Goal: Task Accomplishment & Management: Complete application form

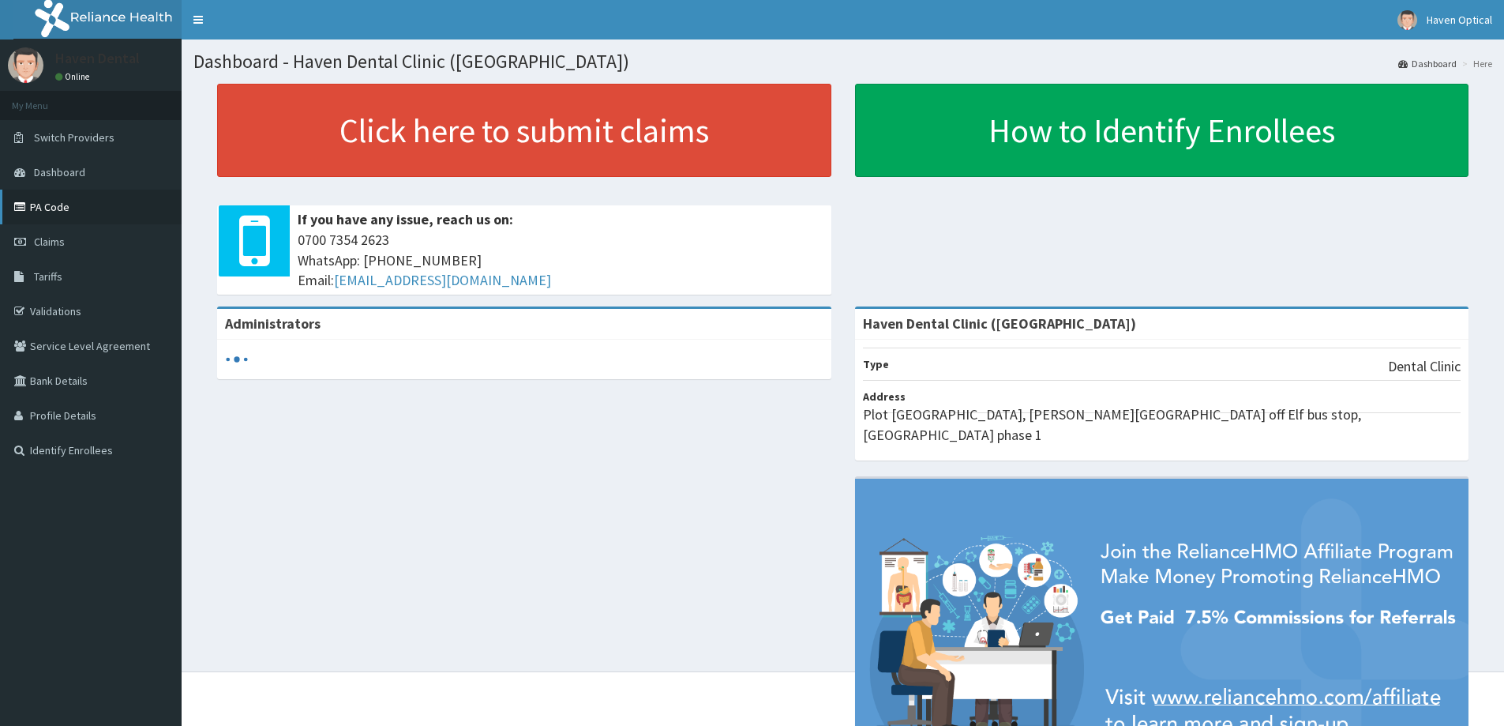
click at [55, 209] on link "PA Code" at bounding box center [91, 207] width 182 height 35
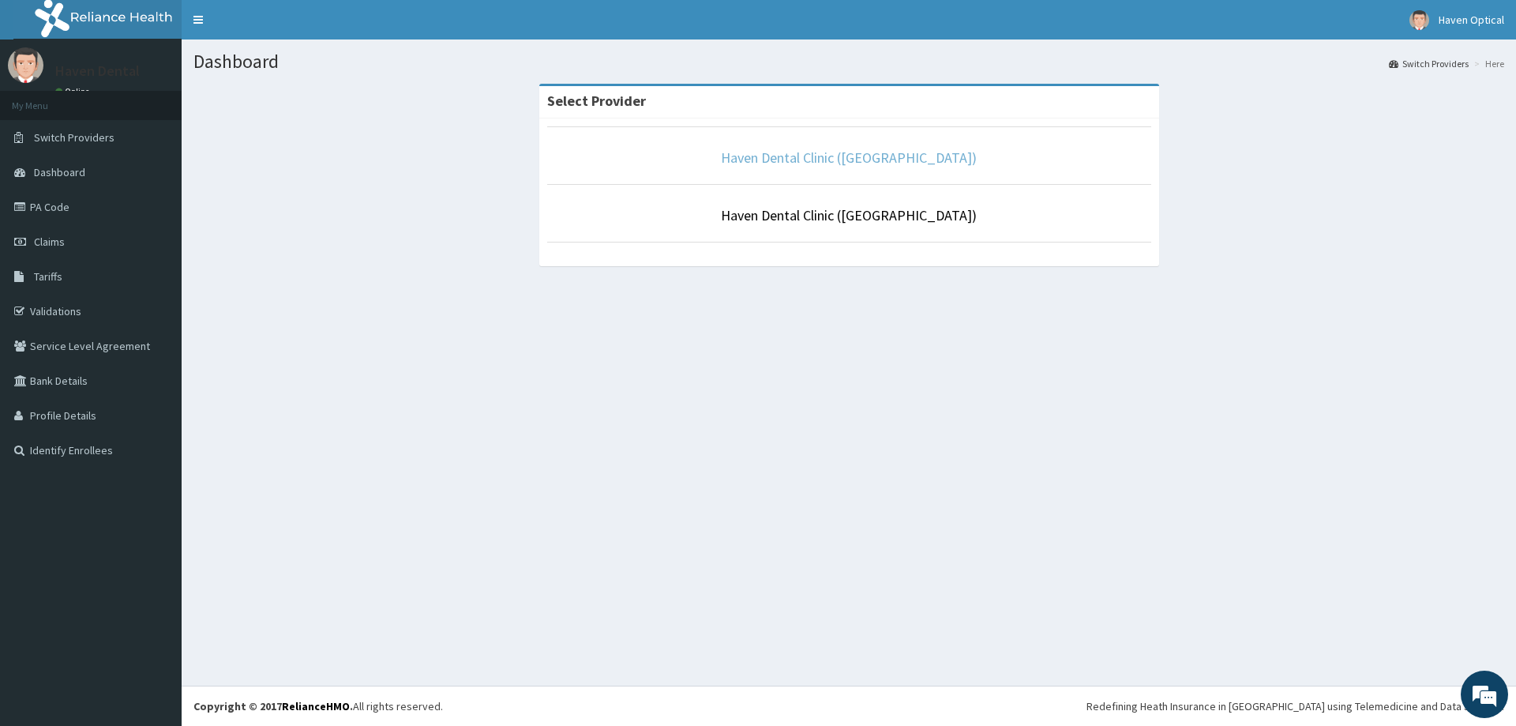
click at [790, 156] on link "Haven Dental Clinic ([GEOGRAPHIC_DATA])" at bounding box center [849, 157] width 256 height 18
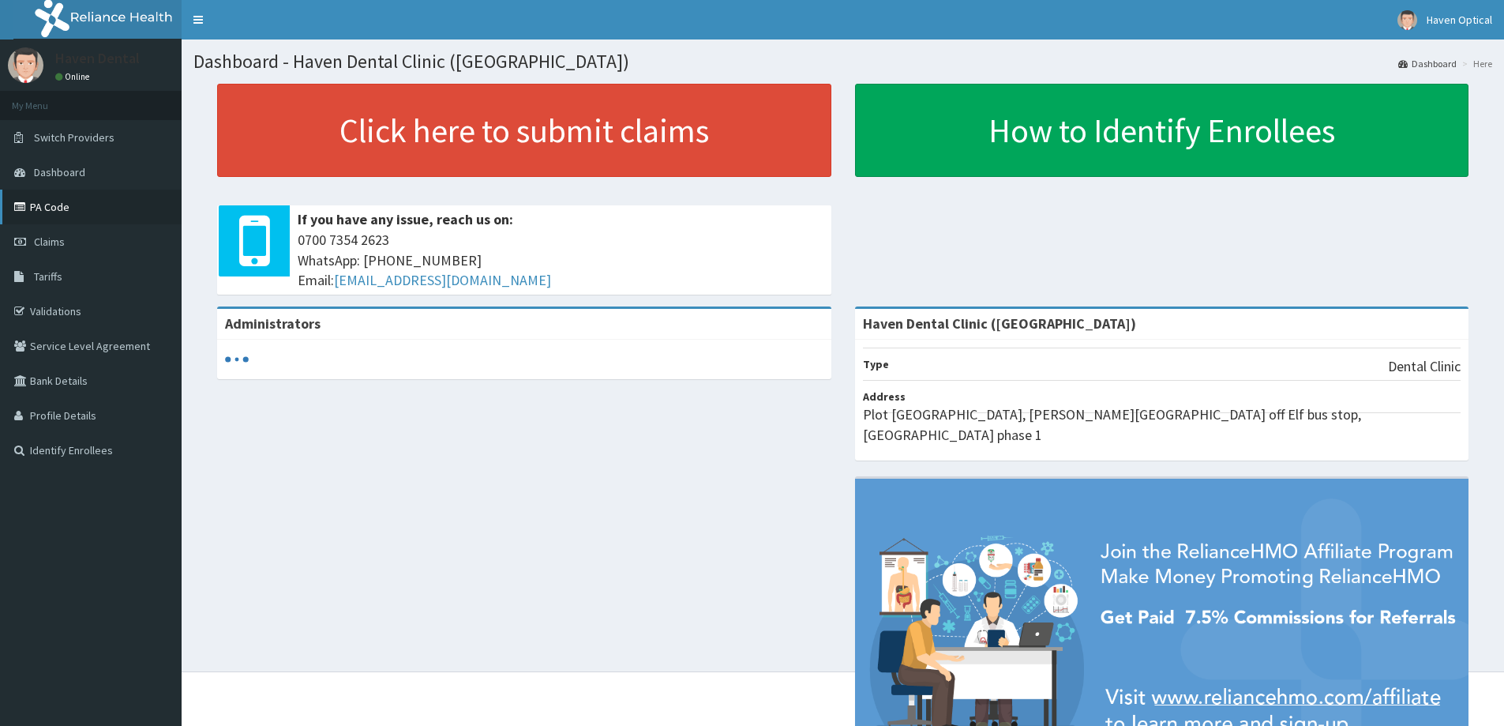
click at [29, 203] on icon at bounding box center [22, 206] width 16 height 11
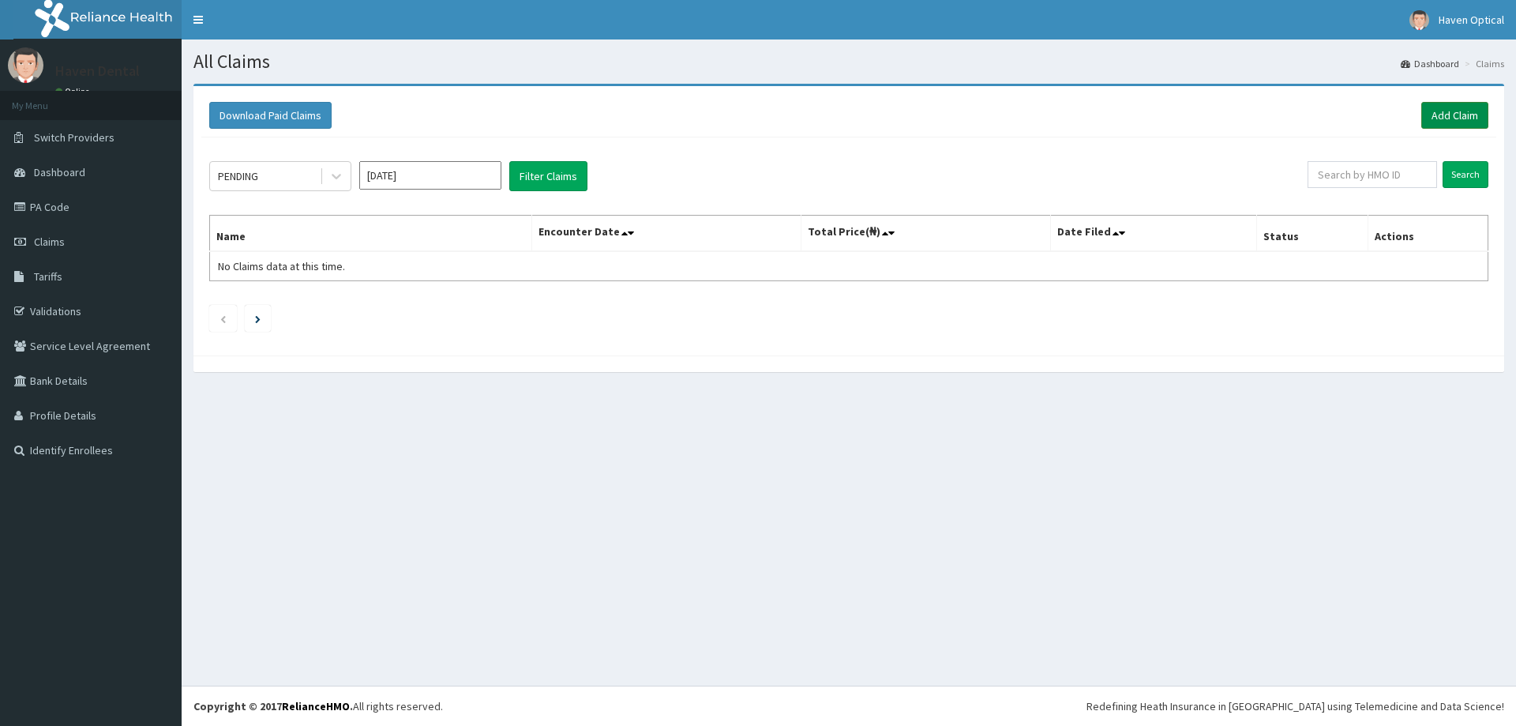
click at [1447, 118] on link "Add Claim" at bounding box center [1454, 115] width 67 height 27
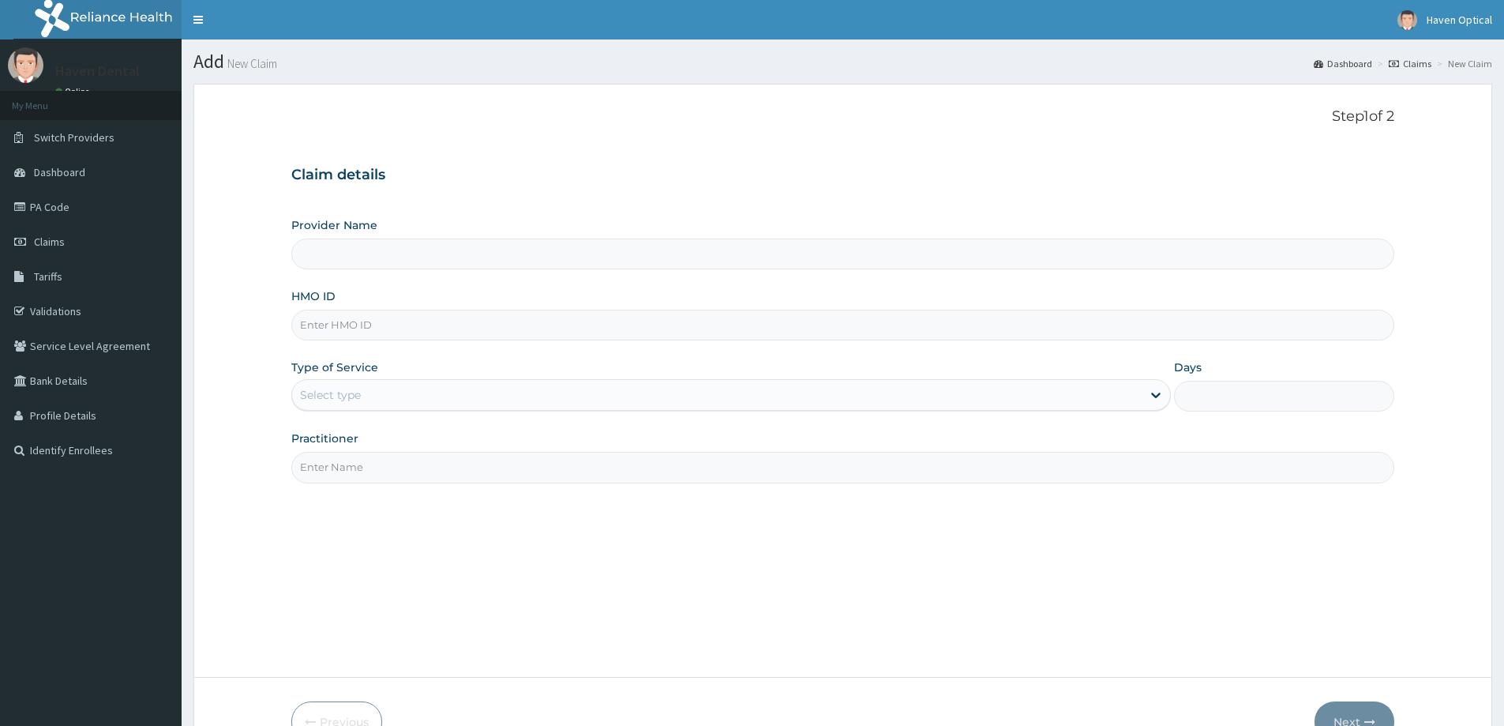
type input "Haven Dental Clinic (Lekki)"
click at [337, 328] on input "HMO ID" at bounding box center [842, 325] width 1103 height 31
paste input "SFL/10385/A"
type input "SFL/10385/A"
click at [338, 403] on div "Select type" at bounding box center [330, 395] width 61 height 16
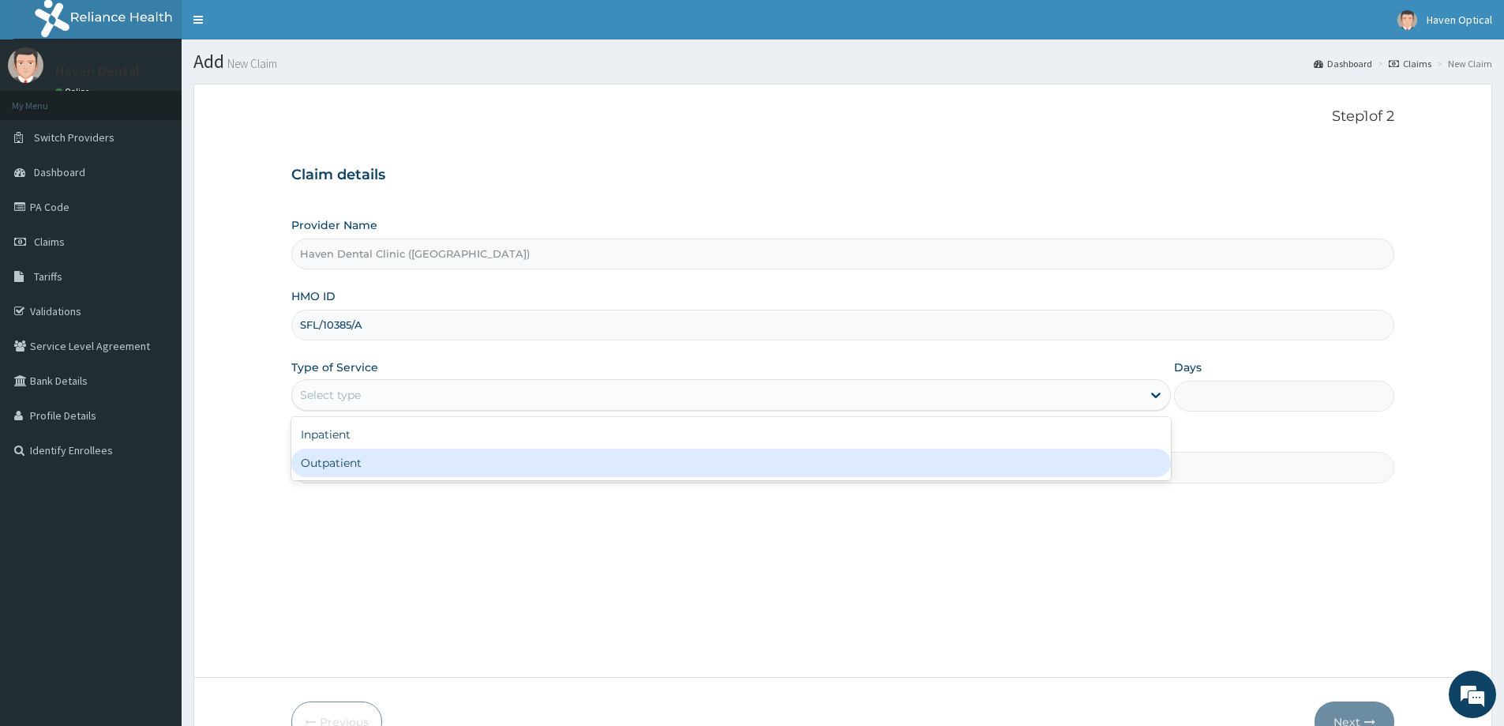
click at [332, 455] on div "Outpatient" at bounding box center [731, 462] width 880 height 28
type input "1"
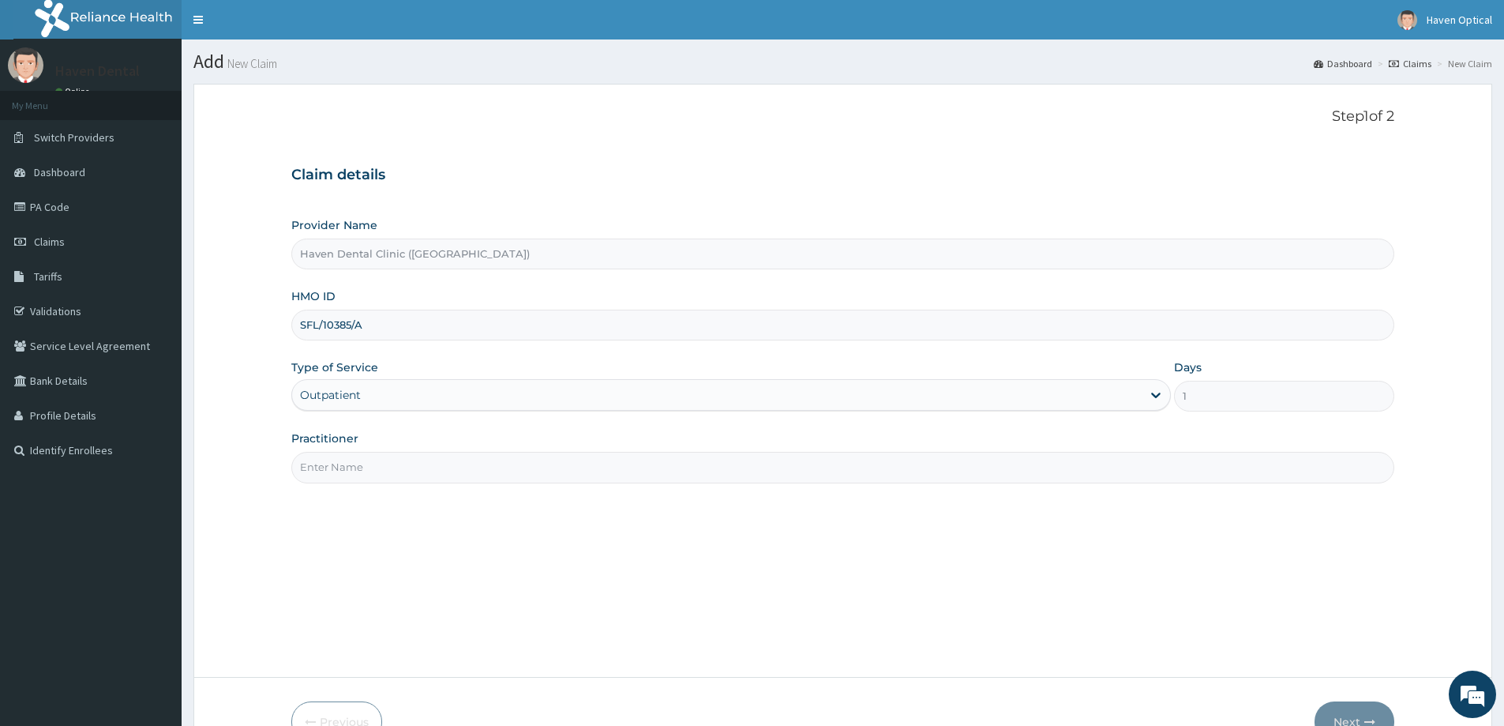
click at [330, 456] on input "Practitioner" at bounding box center [842, 467] width 1103 height 31
type input "Dr. Chijioke"
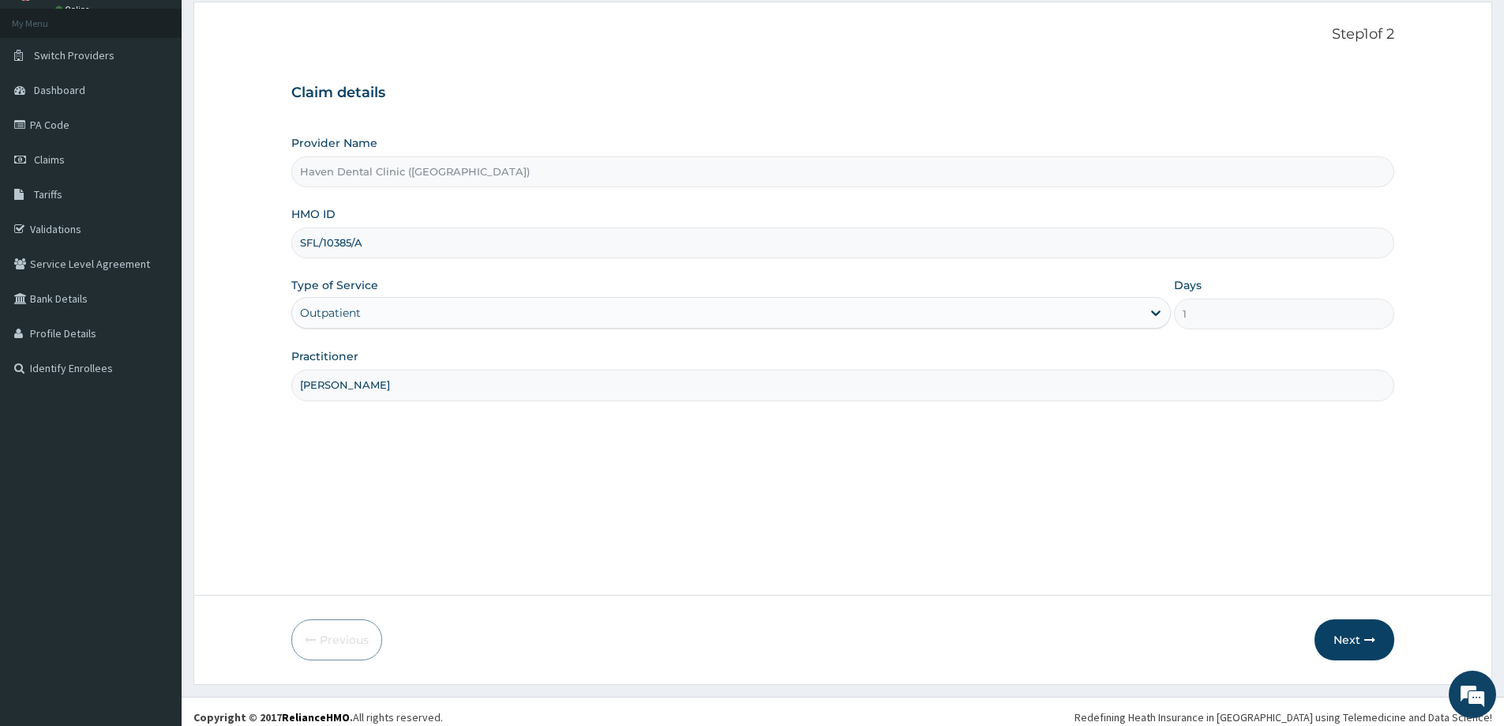
scroll to position [93, 0]
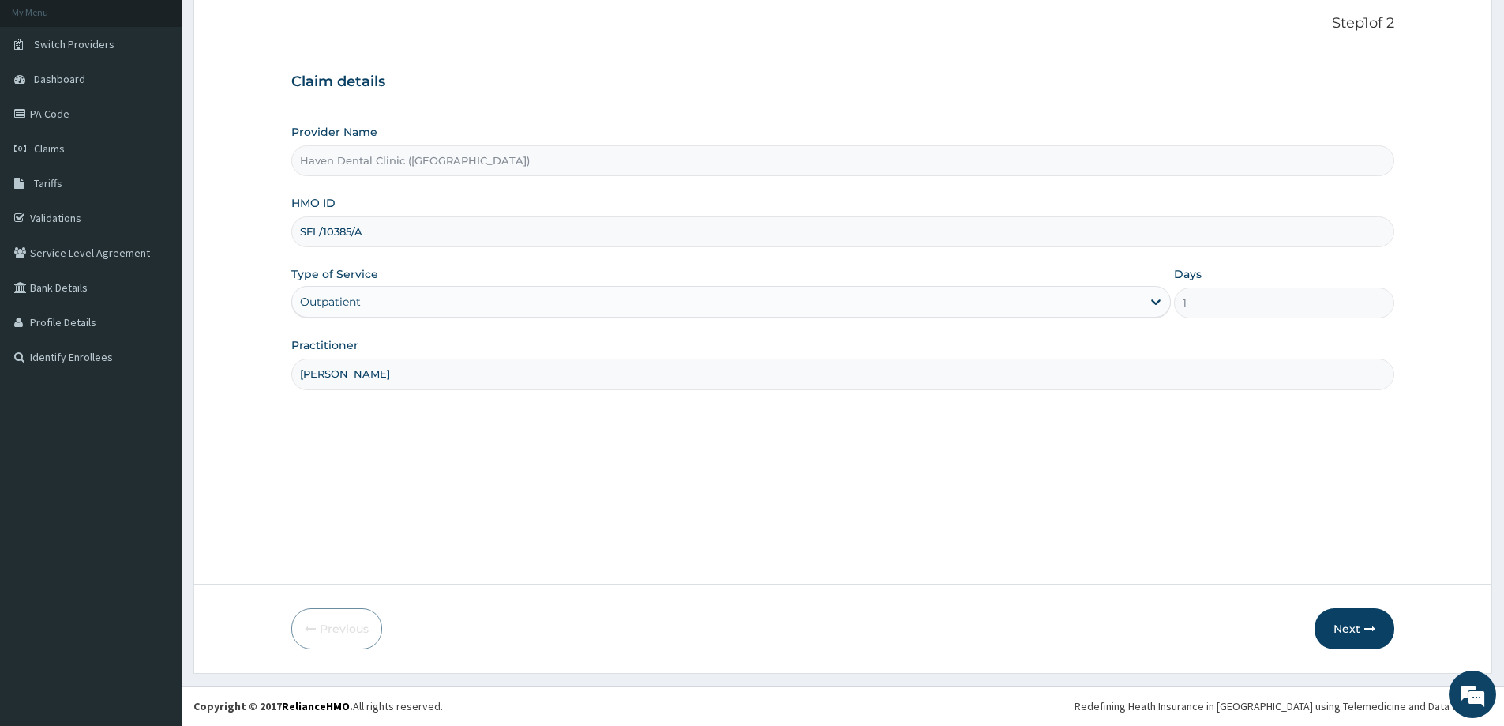
click at [1337, 644] on button "Next" at bounding box center [1355, 628] width 80 height 41
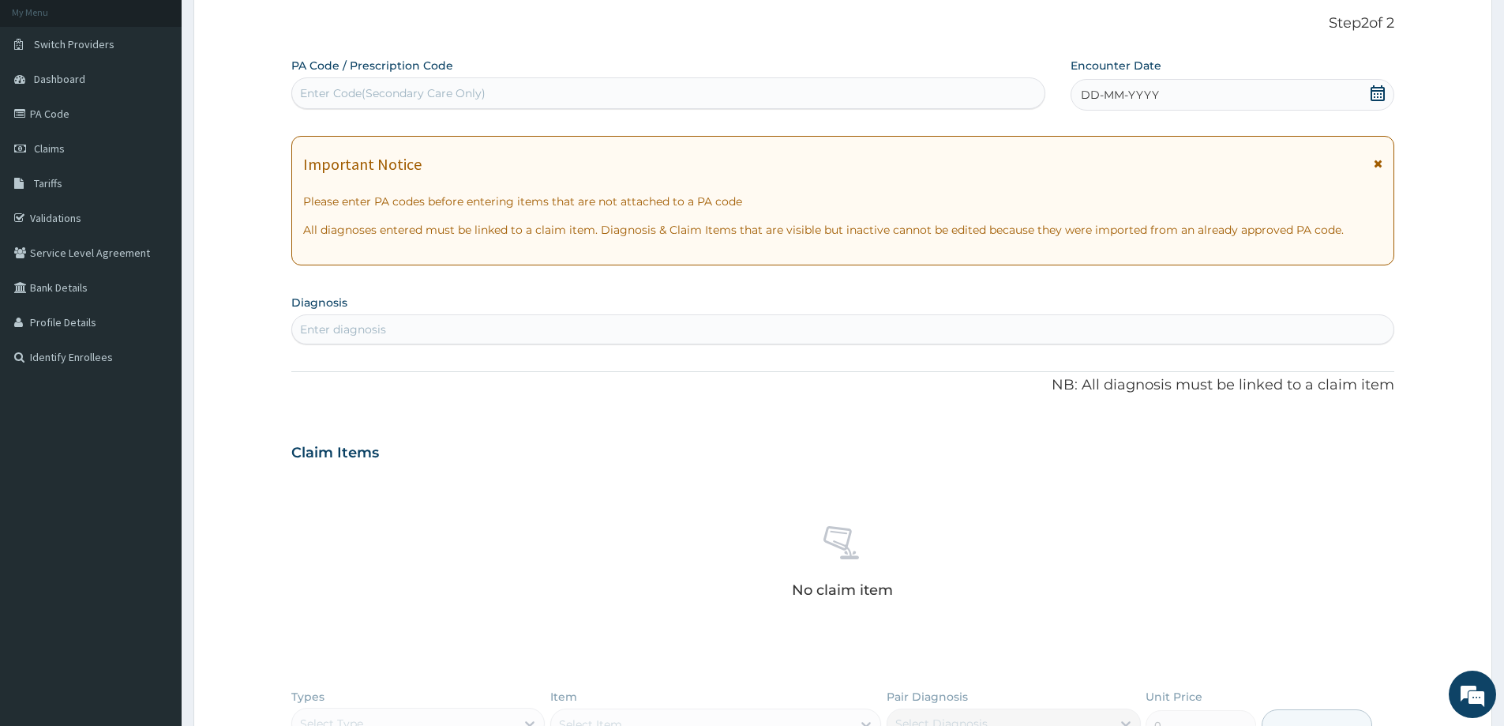
click at [321, 94] on div "Enter Code(Secondary Care Only)" at bounding box center [393, 93] width 186 height 16
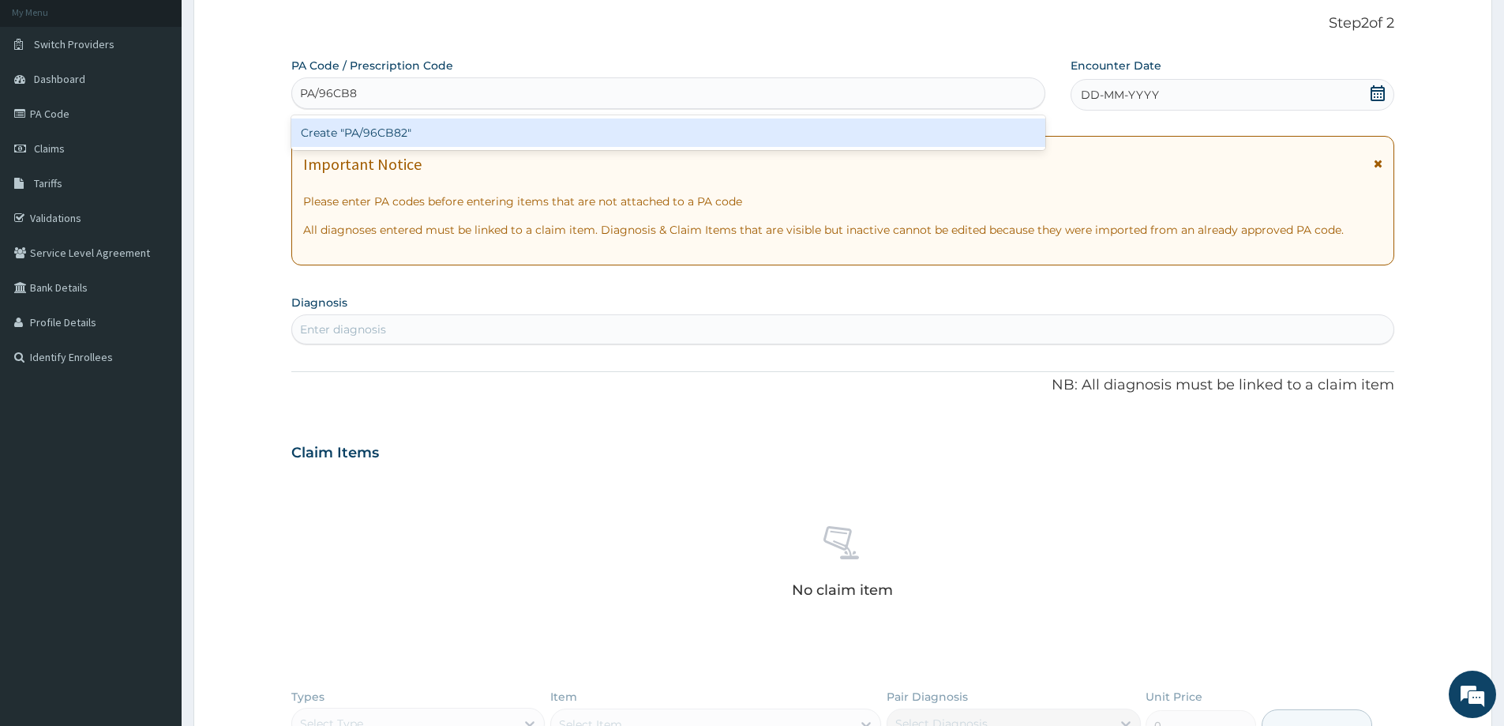
type input "PA/96CB82"
click at [329, 134] on div "Create "PA/96CB82"" at bounding box center [668, 132] width 754 height 28
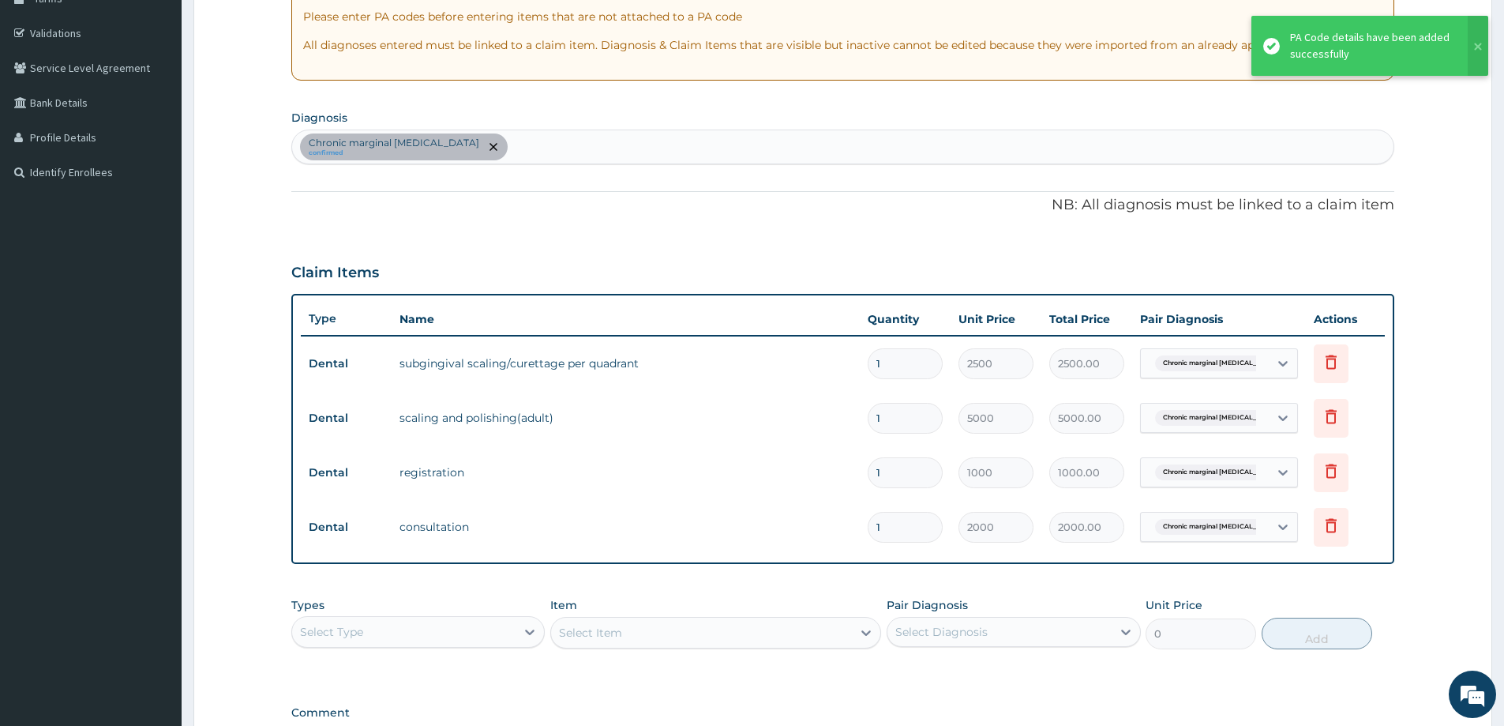
scroll to position [332, 0]
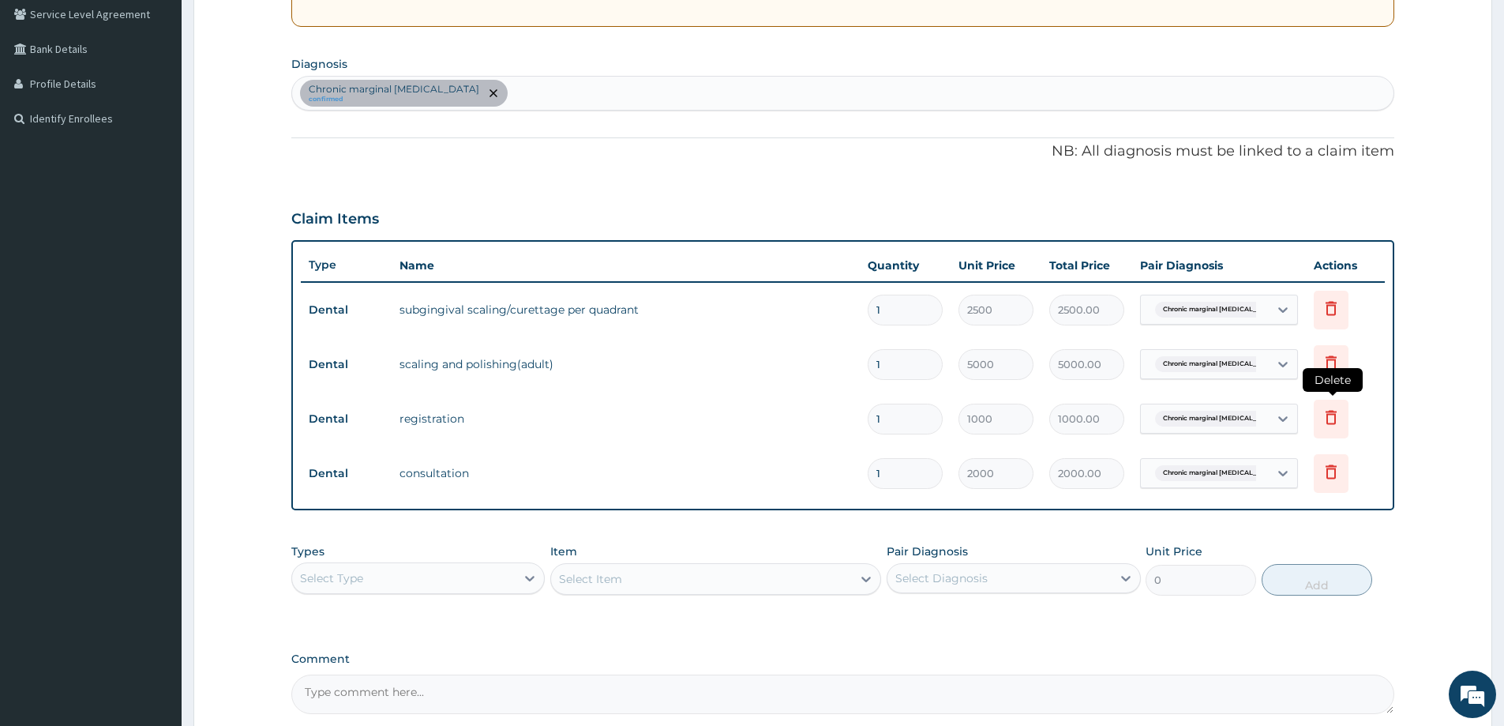
click at [1319, 422] on icon at bounding box center [1331, 419] width 35 height 39
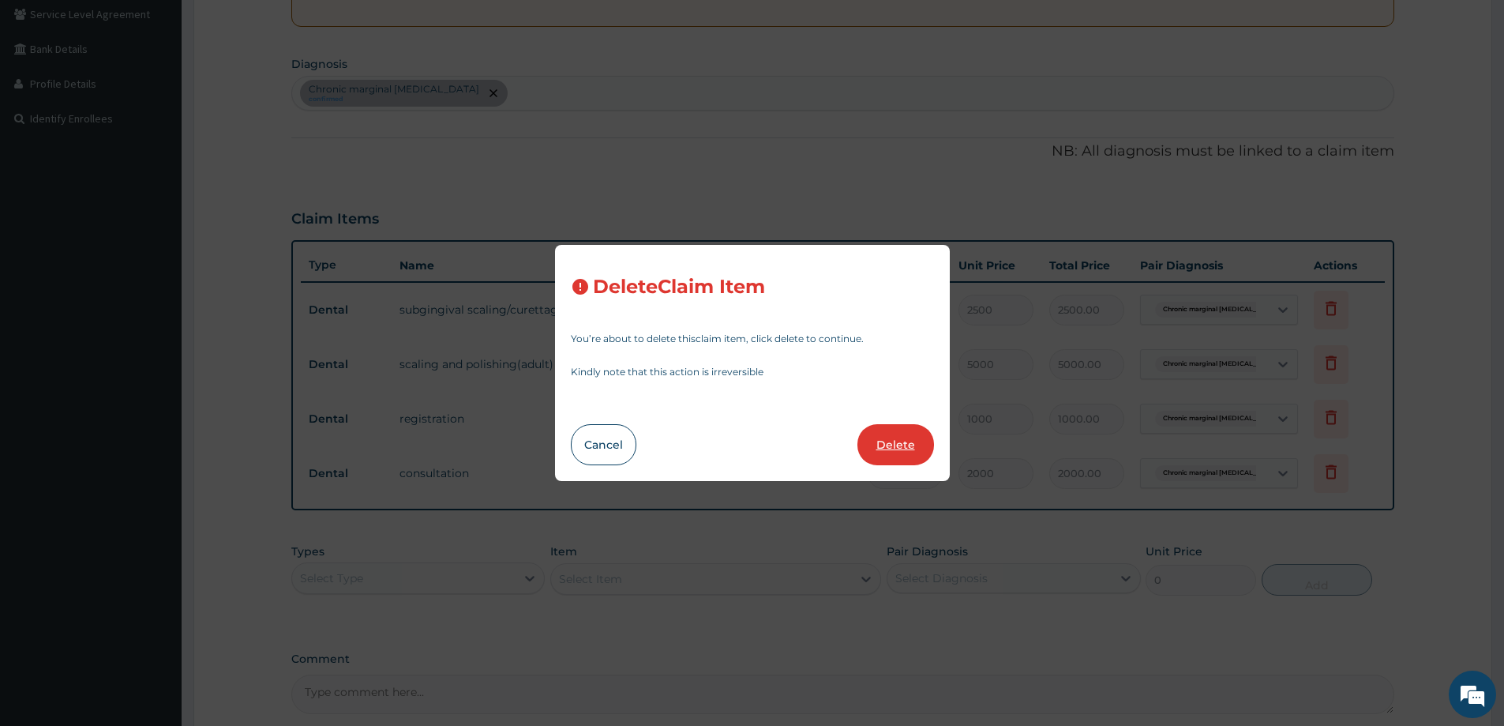
click at [899, 441] on button "Delete" at bounding box center [895, 444] width 77 height 41
type input "2000"
type input "2000.00"
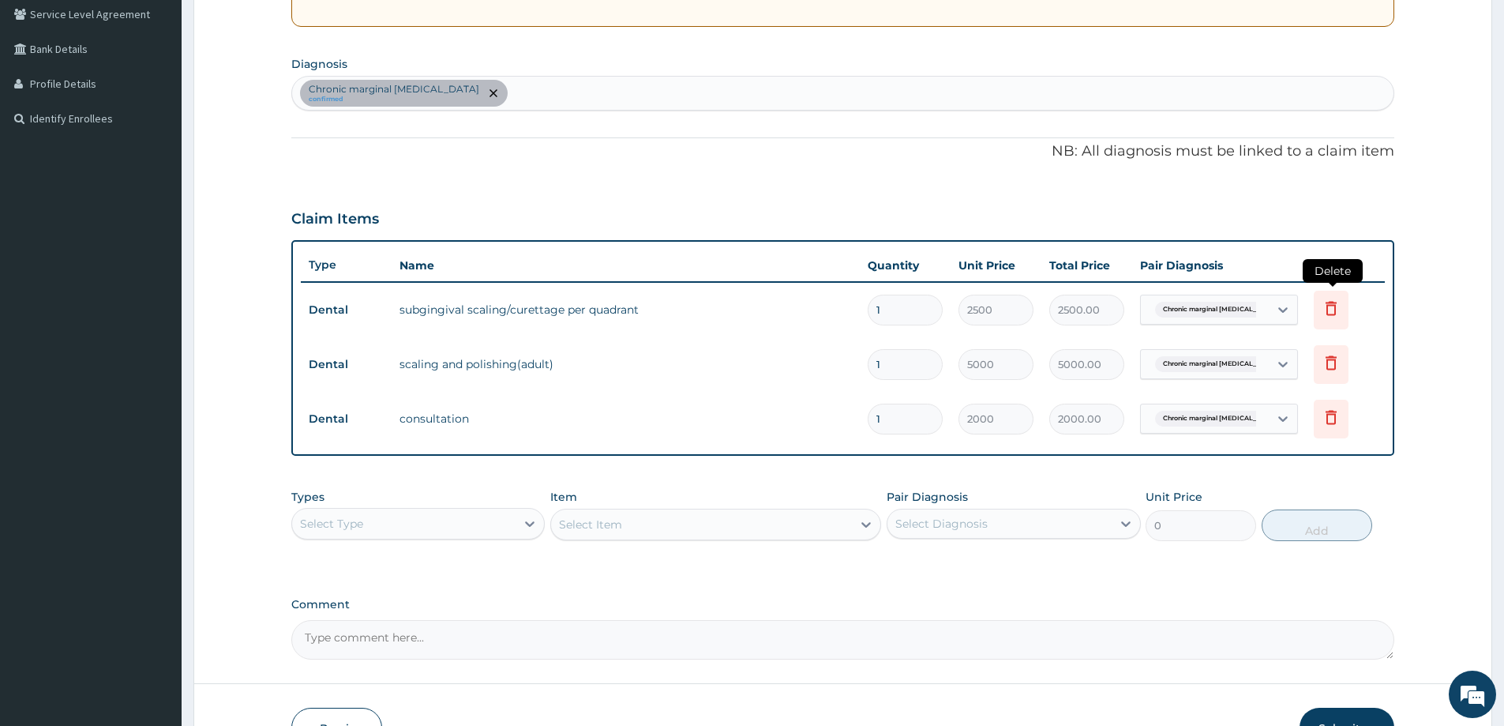
click at [1330, 310] on icon at bounding box center [1331, 307] width 19 height 19
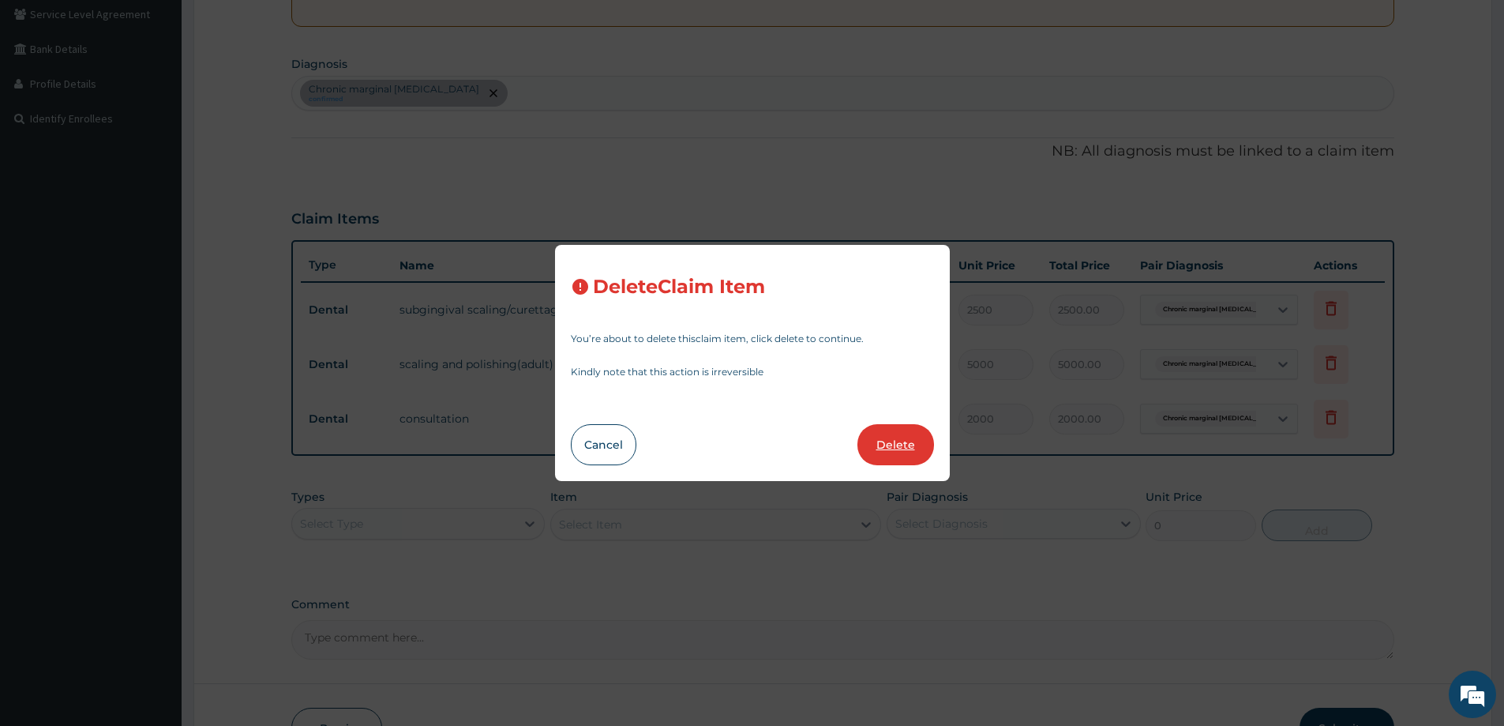
click at [891, 460] on button "Delete" at bounding box center [895, 444] width 77 height 41
type input "5000"
type input "5000.00"
type input "2000"
type input "2000.00"
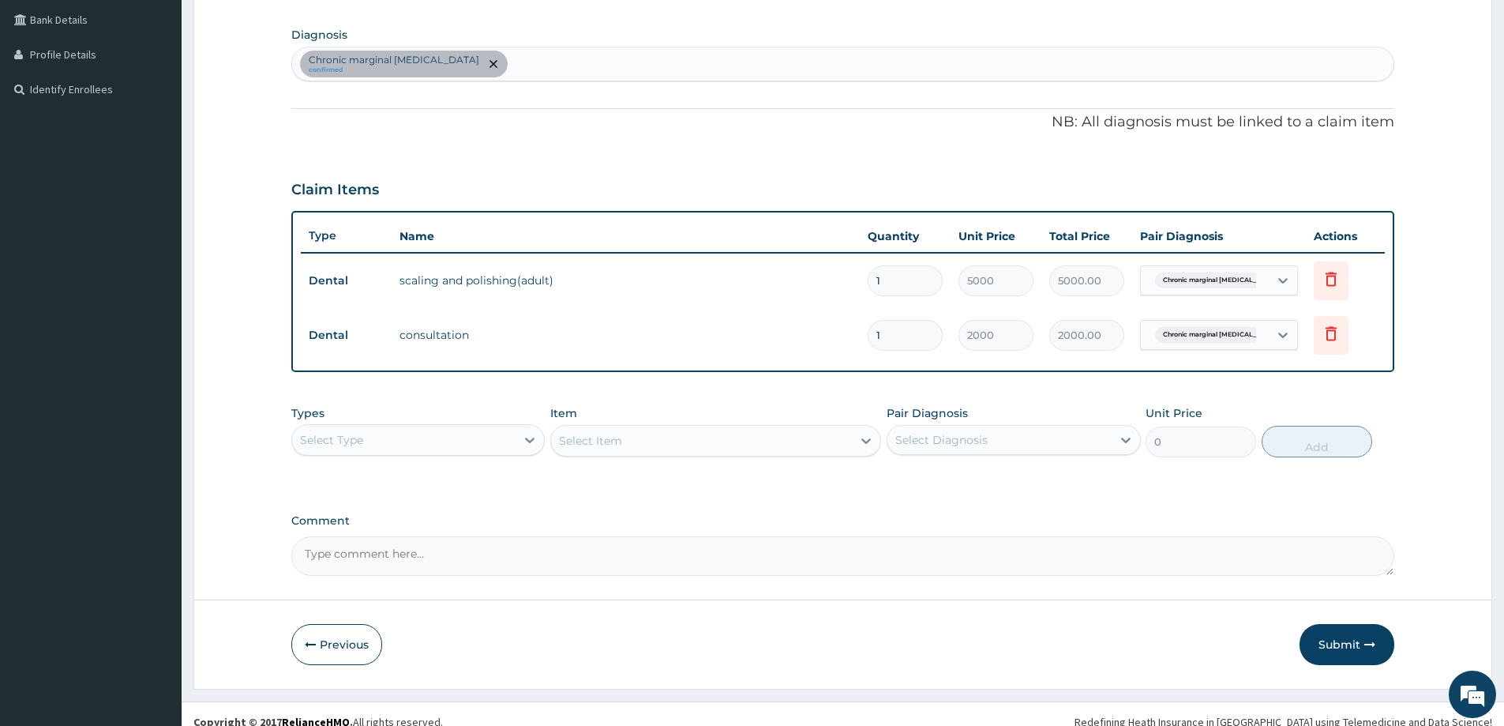
scroll to position [377, 0]
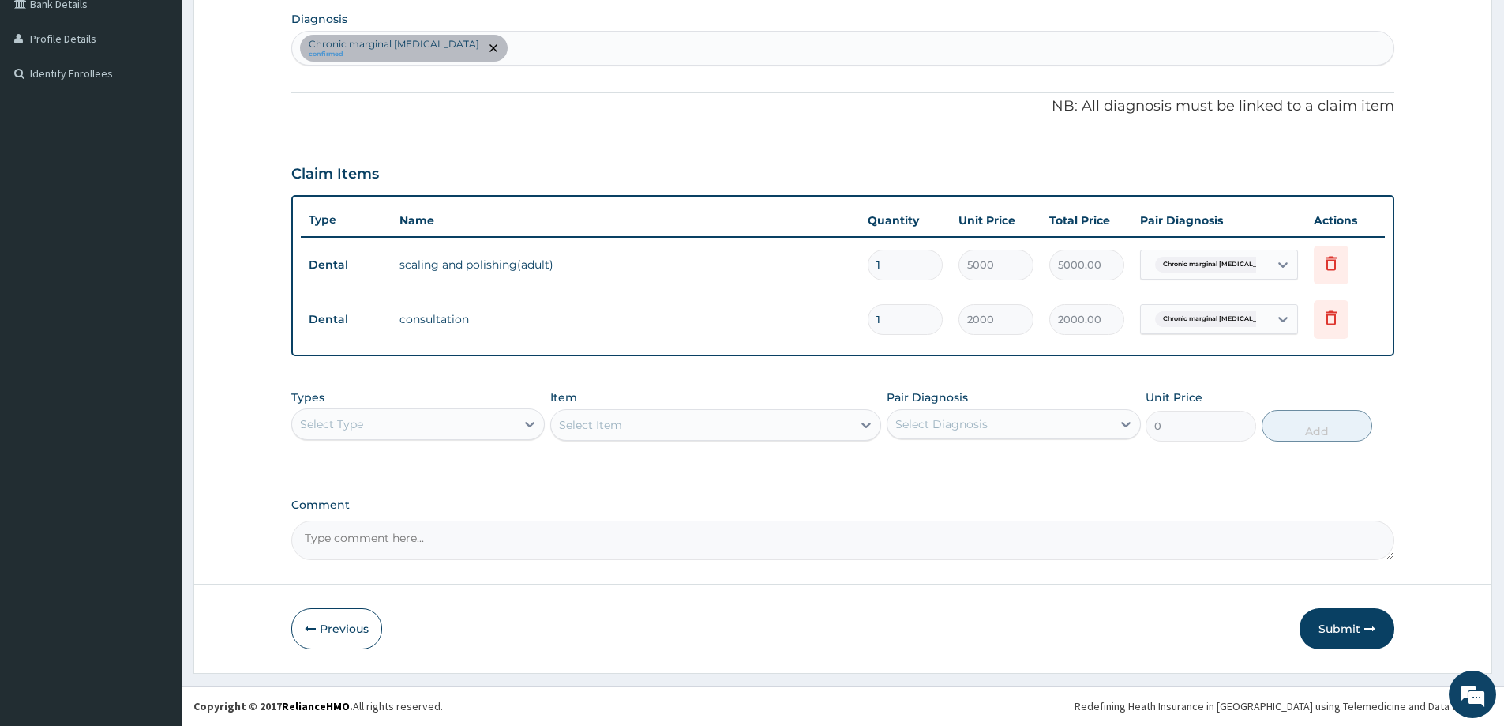
click at [1331, 625] on button "Submit" at bounding box center [1347, 628] width 95 height 41
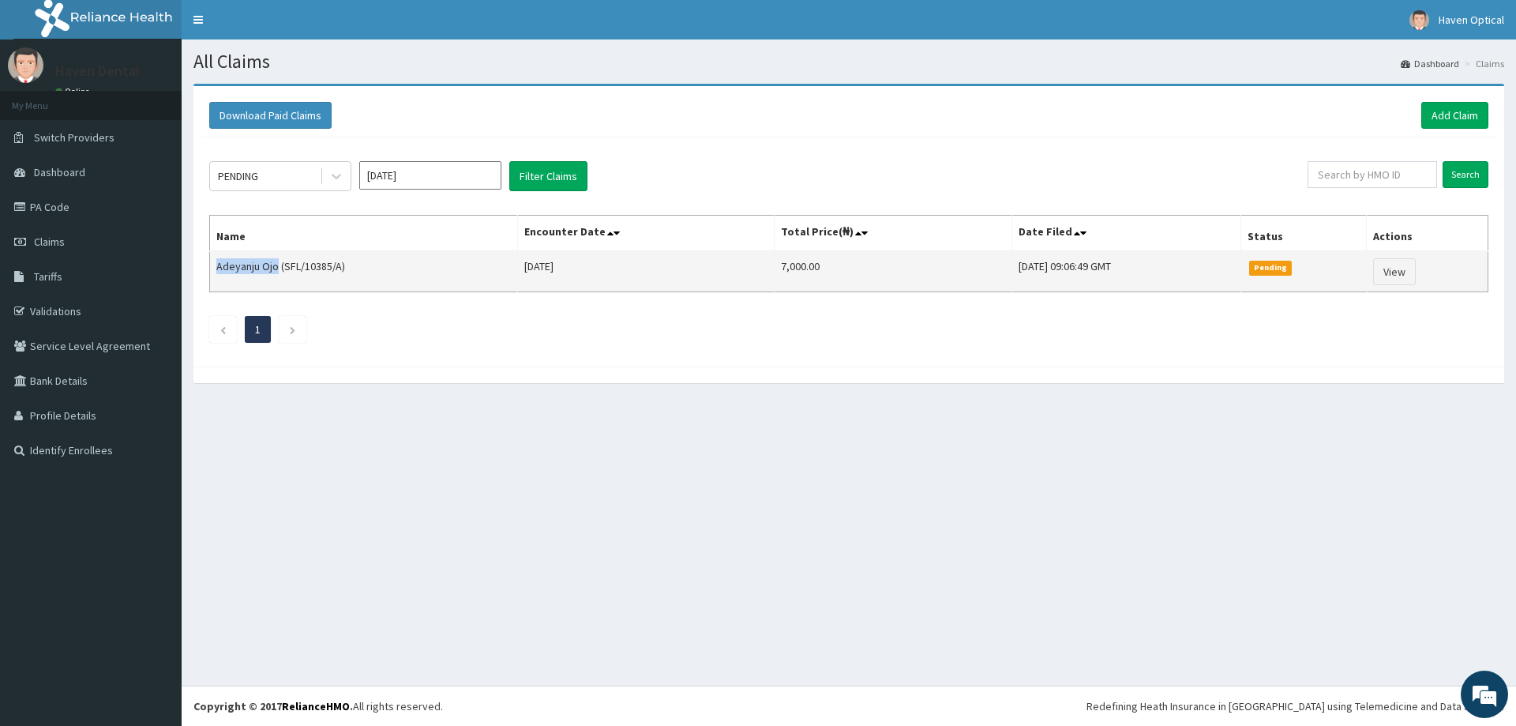
drag, startPoint x: 212, startPoint y: 265, endPoint x: 277, endPoint y: 265, distance: 64.7
click at [277, 265] on td "Adeyanju Ojo (SFL/10385/A)" at bounding box center [364, 271] width 308 height 41
copy td "Adeyanju Ojo"
